Goal: Task Accomplishment & Management: Use online tool/utility

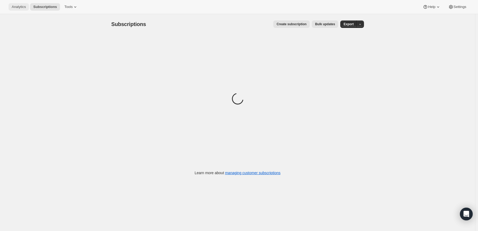
click at [17, 8] on span "Analytics" at bounding box center [19, 7] width 14 height 4
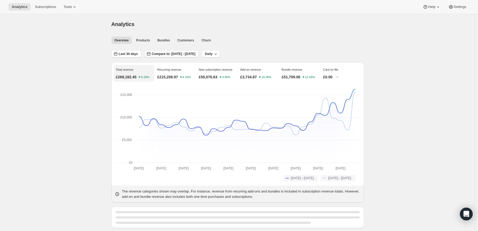
click at [161, 53] on span "Compare to: [DATE] - [DATE]" at bounding box center [174, 54] width 44 height 4
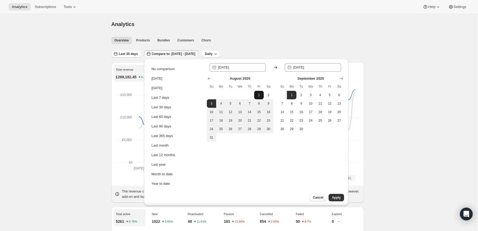
click at [260, 95] on span "1" at bounding box center [258, 95] width 5 height 4
type input "[DATE]"
click at [212, 135] on button "31" at bounding box center [212, 137] width 10 height 9
type input "[DATE]"
click at [331, 198] on button "Apply" at bounding box center [335, 197] width 15 height 7
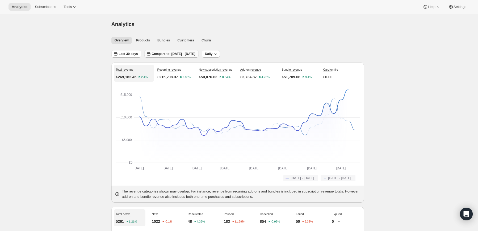
click at [160, 51] on button "Compare to: [DATE] - [DATE]" at bounding box center [171, 53] width 54 height 7
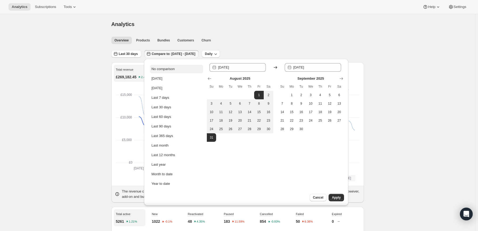
click at [163, 67] on div "No comparison" at bounding box center [162, 68] width 23 height 5
type input "[DATE]"
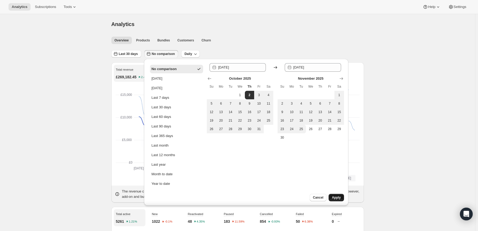
click at [340, 197] on span "Apply" at bounding box center [336, 198] width 9 height 4
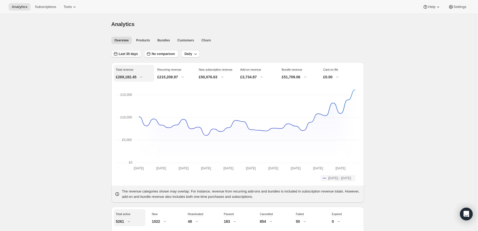
click at [134, 56] on button "Last 30 days" at bounding box center [126, 53] width 30 height 7
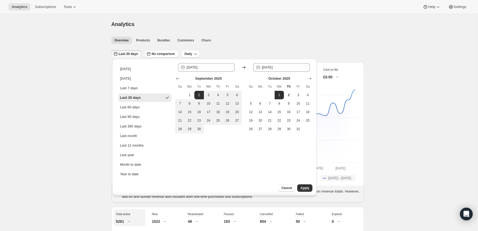
click at [174, 77] on div "[DATE] Su Mo Tu We Th Fr Sa 1 2 3 4 5 6 7 8 9 10 11 12 13 14 15 16 17 18 19 20 …" at bounding box center [241, 103] width 141 height 62
click at [177, 78] on icon "Show previous month, August 2025" at bounding box center [177, 78] width 5 height 5
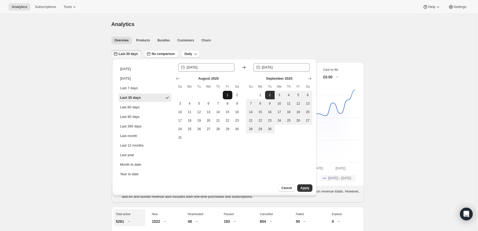
click at [226, 94] on span "1" at bounding box center [227, 95] width 5 height 4
type input "[DATE]"
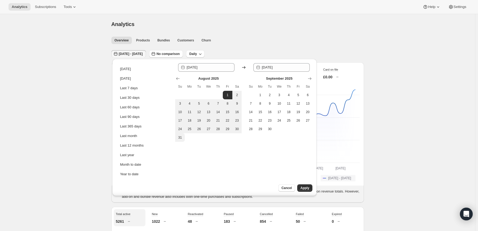
drag, startPoint x: 184, startPoint y: 135, endPoint x: 197, endPoint y: 142, distance: 14.9
click at [183, 135] on button "31" at bounding box center [180, 137] width 10 height 9
type input "[DATE]"
click at [308, 189] on span "Apply" at bounding box center [304, 188] width 9 height 4
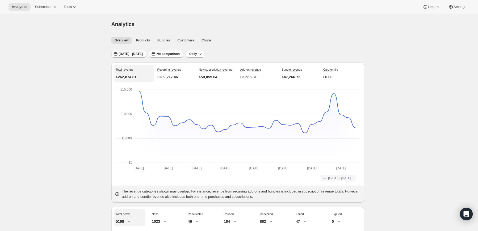
click at [138, 53] on span "[DATE] - [DATE]" at bounding box center [131, 54] width 24 height 4
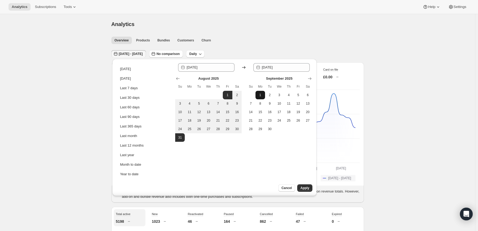
click at [260, 98] on button "1" at bounding box center [260, 95] width 10 height 9
type input "[DATE]"
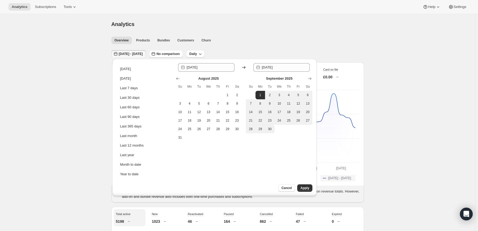
drag, startPoint x: 270, startPoint y: 130, endPoint x: 316, endPoint y: 172, distance: 62.1
click at [270, 130] on span "30" at bounding box center [269, 129] width 5 height 4
type input "[DATE]"
click at [307, 188] on span "Apply" at bounding box center [304, 188] width 9 height 4
